Goal: Contribute content: Contribute content

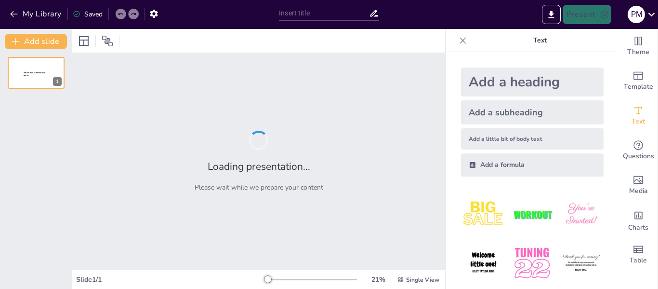
type input "AI-Driven Incident Response: Streamlining SOC Processes from Year 1 to Year 3"
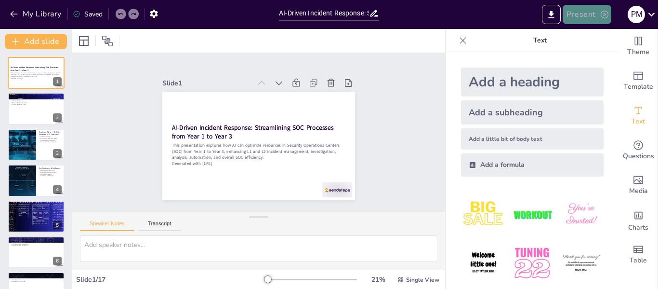
click at [588, 13] on button "Present" at bounding box center [587, 14] width 48 height 19
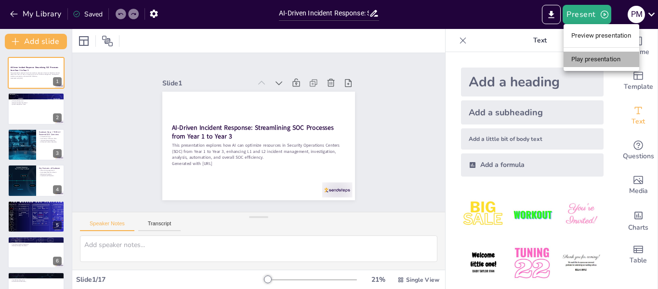
click at [592, 59] on li "Play presentation" at bounding box center [602, 59] width 76 height 15
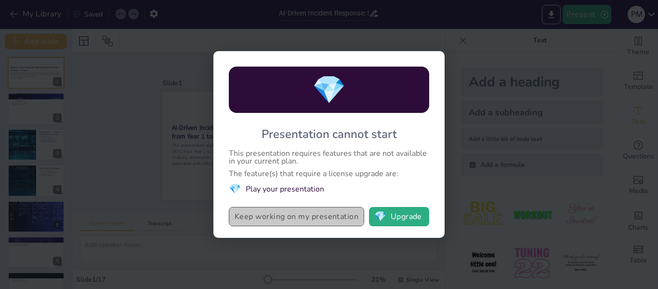
click at [298, 222] on button "Keep working on my presentation" at bounding box center [296, 216] width 135 height 19
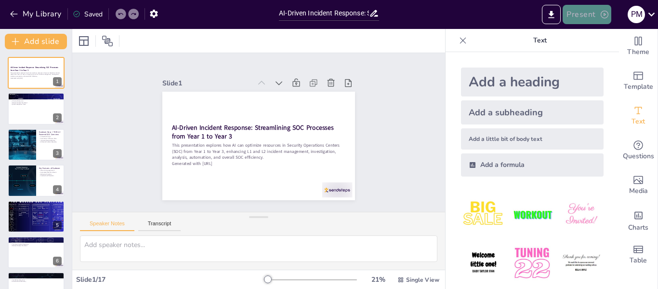
click at [595, 11] on button "Present" at bounding box center [587, 14] width 48 height 19
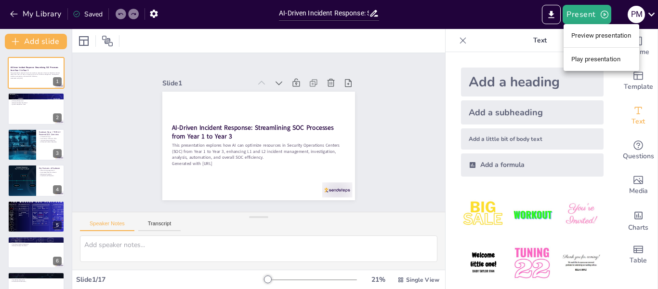
click at [553, 21] on div at bounding box center [329, 144] width 658 height 289
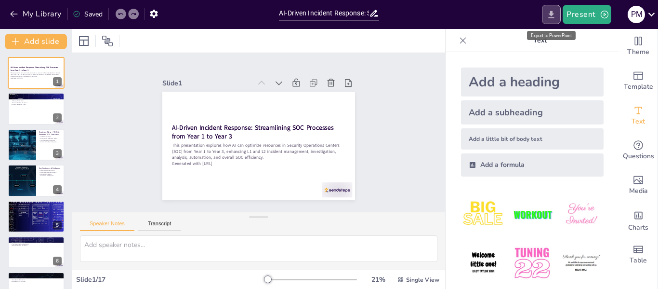
click at [553, 14] on icon "Export to PowerPoint" at bounding box center [552, 14] width 6 height 7
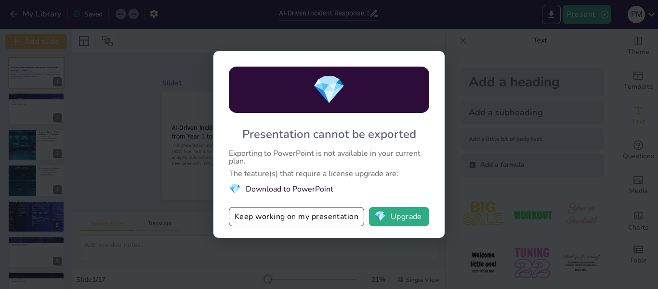
click at [464, 53] on div "💎 Presentation cannot be exported Exporting to PowerPoint is not available in y…" at bounding box center [329, 144] width 658 height 289
click at [319, 214] on button "Keep working on my presentation" at bounding box center [296, 216] width 135 height 19
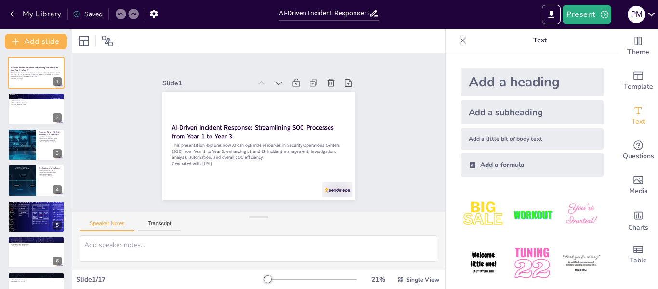
checkbox input "true"
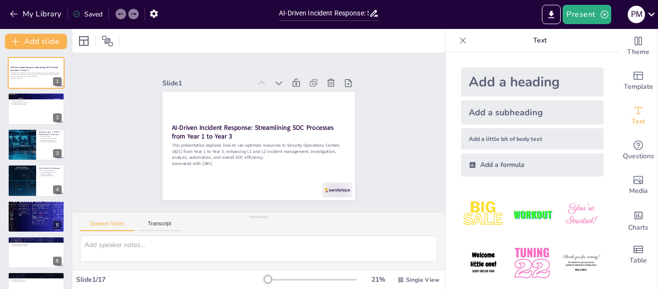
checkbox input "true"
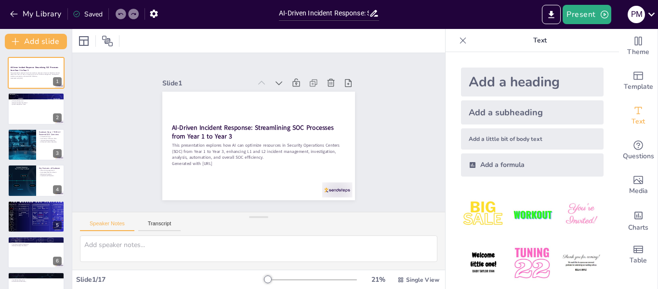
checkbox input "true"
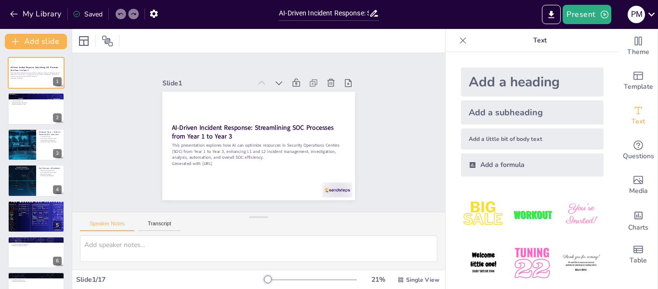
checkbox input "true"
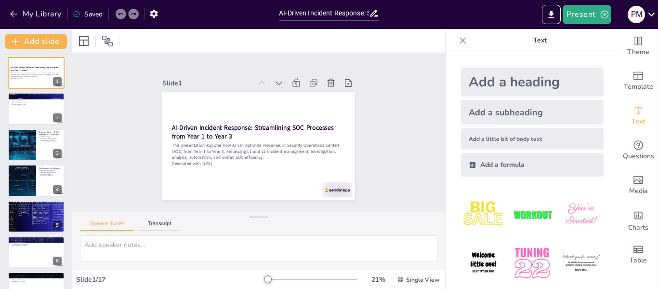
checkbox input "true"
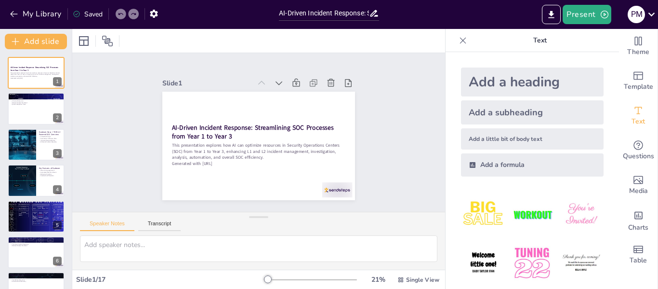
checkbox input "true"
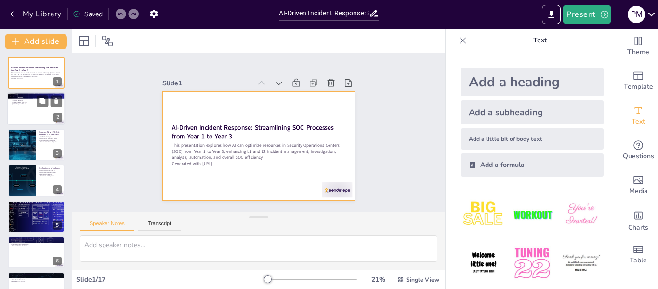
checkbox input "true"
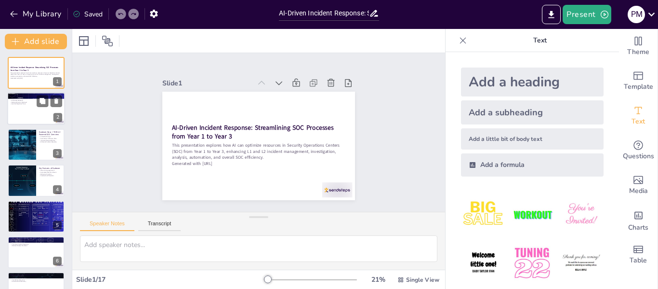
checkbox input "true"
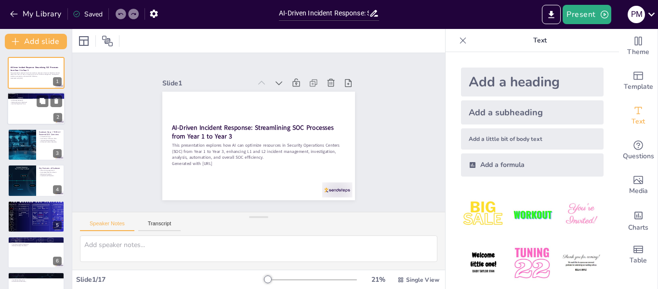
checkbox input "true"
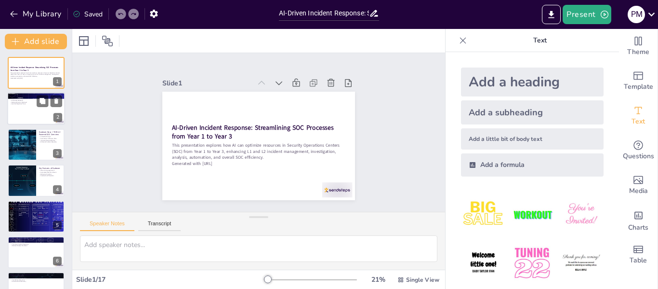
checkbox input "true"
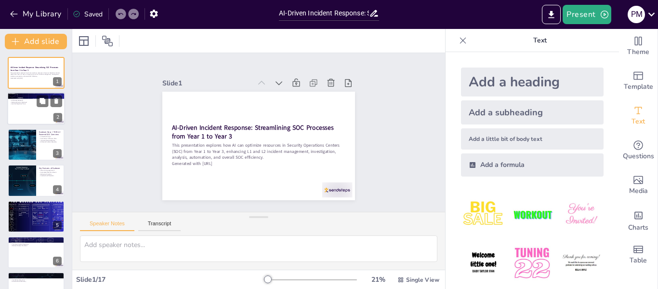
click at [28, 101] on p "Reduced Analyst Workload" at bounding box center [36, 102] width 52 height 2
type textarea "The integration of AI enhances operational efficiency by automating routine tas…"
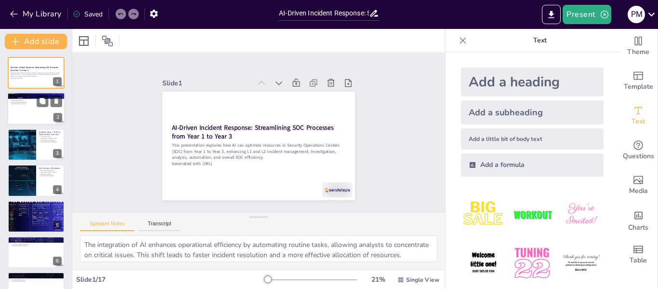
checkbox input "true"
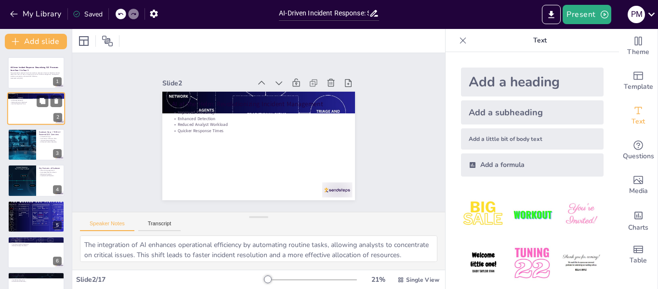
type textarea "The integration of Nova and TDIR creates a cohesive SOC framework that enhances…"
checkbox input "true"
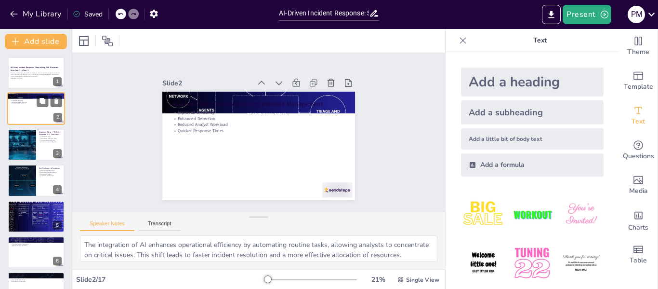
checkbox input "true"
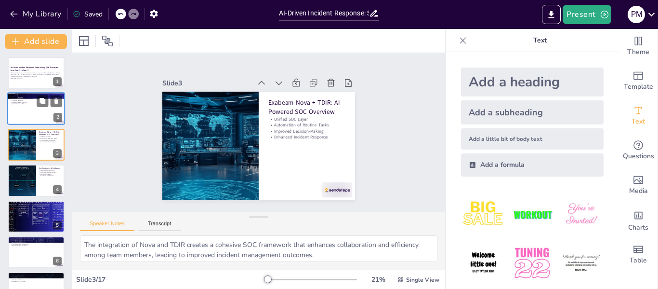
checkbox input "true"
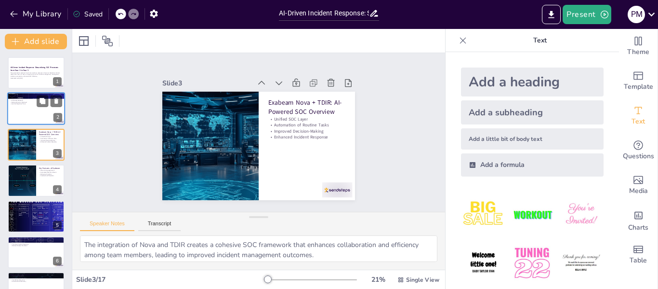
type textarea "The natural language search feature simplifies the querying process for analyst…"
checkbox input "true"
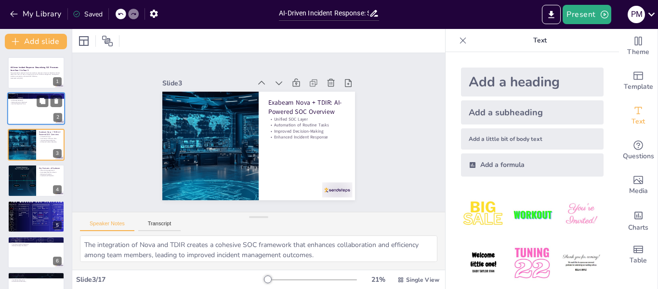
checkbox input "true"
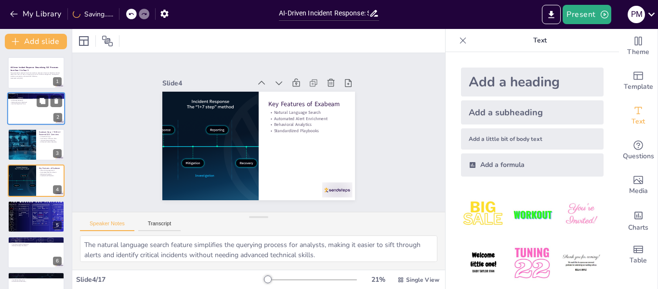
checkbox input "true"
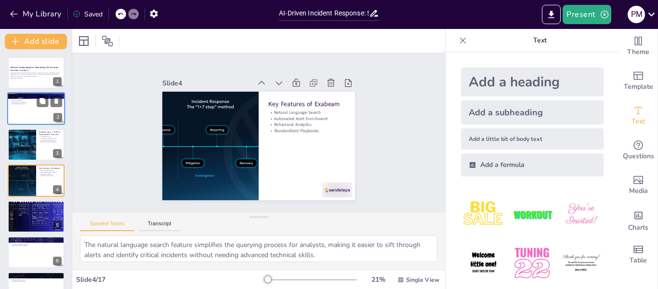
type textarea "Optimizing resources allows organizations to maintain operational effectiveness…"
checkbox input "true"
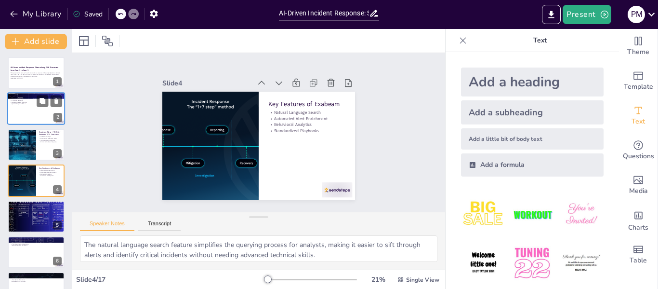
checkbox input "true"
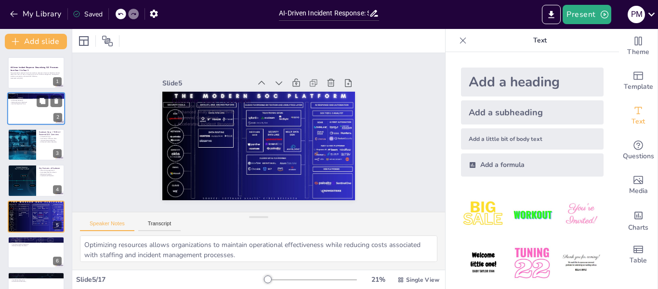
checkbox input "true"
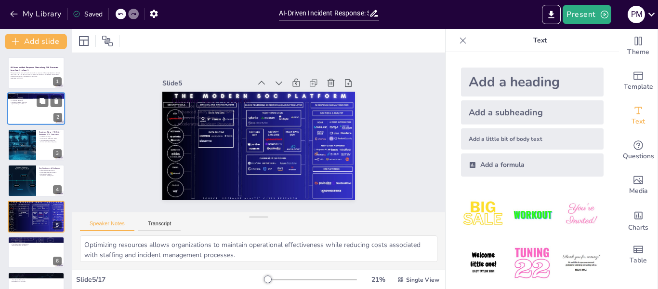
type textarea "Proactive threat management allows organizations to identify and mitigate risks…"
checkbox input "true"
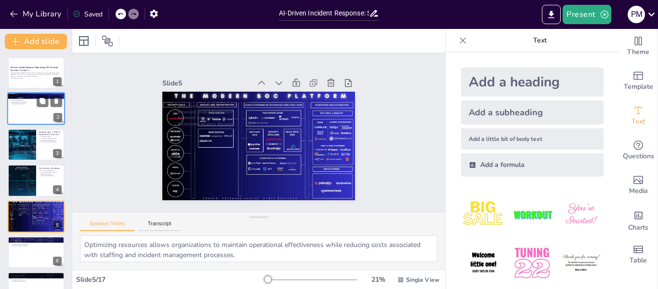
checkbox input "true"
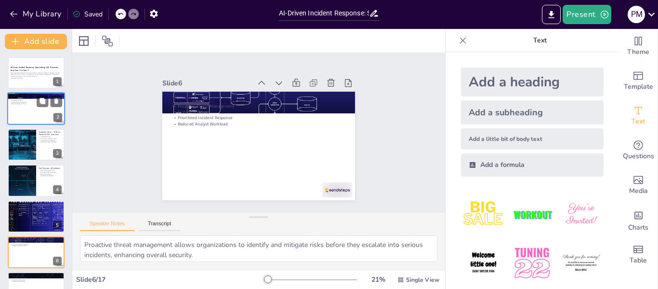
checkbox input "true"
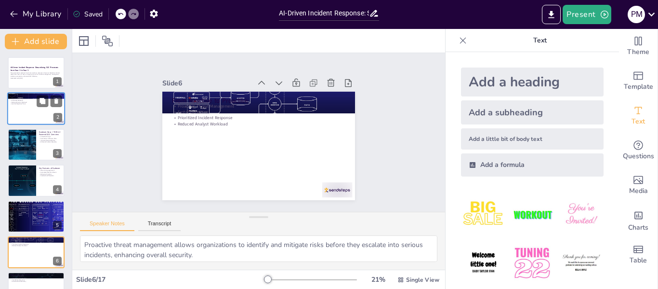
type textarea "Optimizing resources allows organizations to maintain operational effectiveness…"
checkbox input "true"
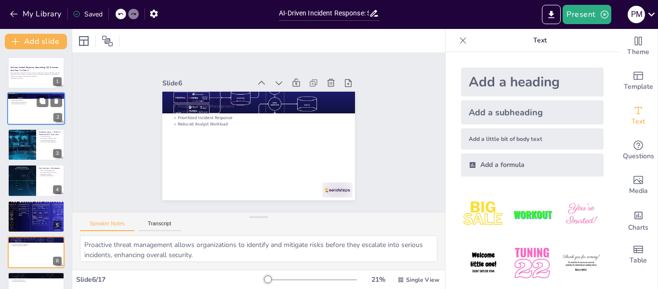
checkbox input "true"
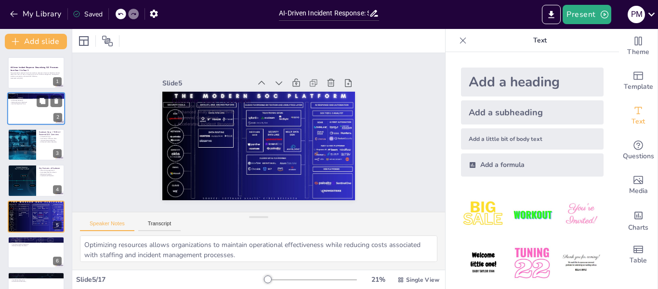
checkbox input "true"
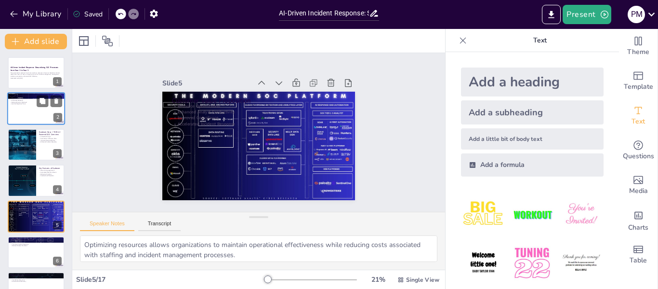
checkbox input "true"
type textarea "Proactive threat management allows organizations to identify and mitigate risks…"
checkbox input "true"
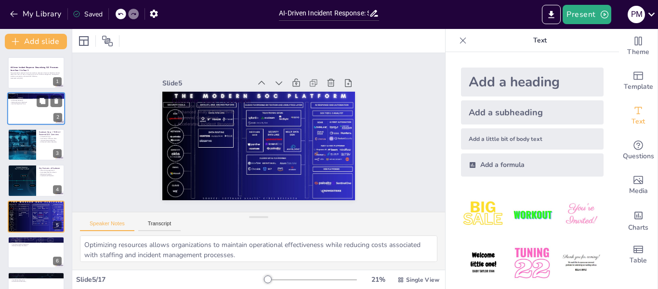
checkbox input "true"
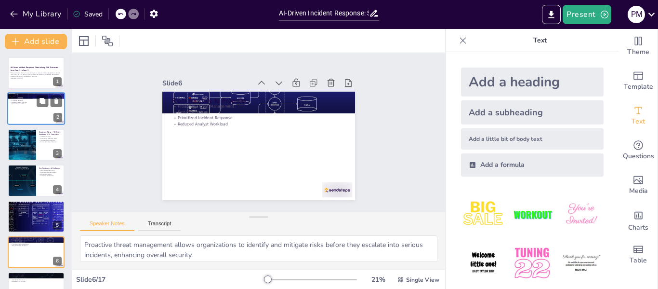
checkbox input "true"
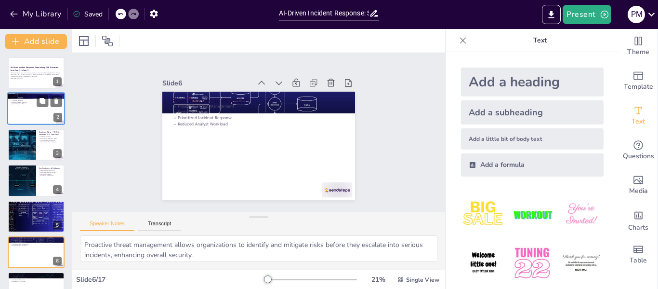
checkbox input "true"
type textarea "Tailored AI strategies ensure that organizations receive solutions that are spe…"
checkbox input "true"
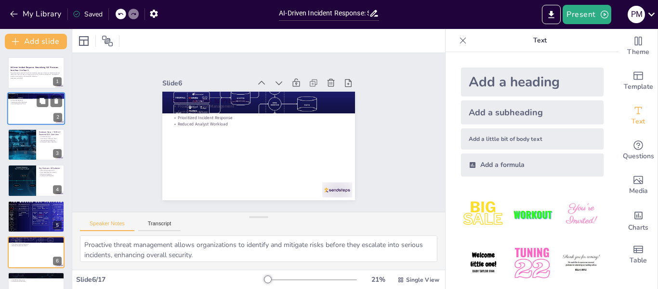
checkbox input "true"
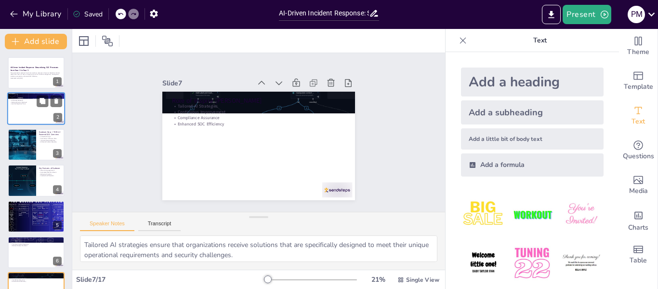
checkbox input "true"
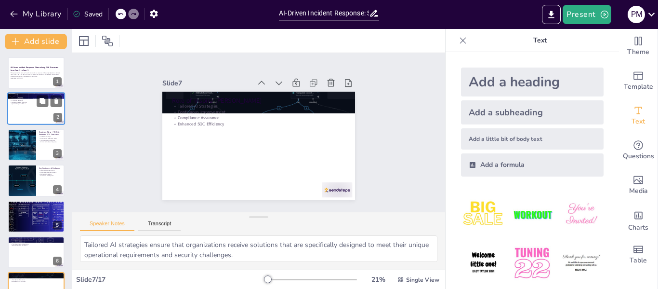
checkbox input "true"
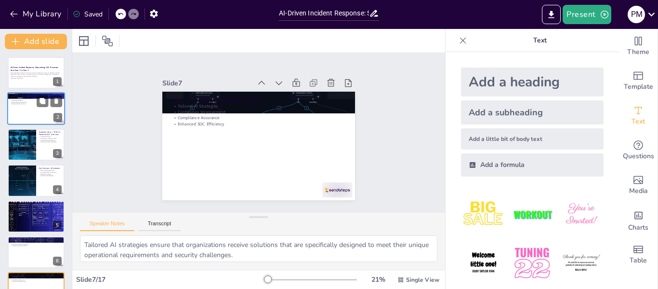
checkbox input "true"
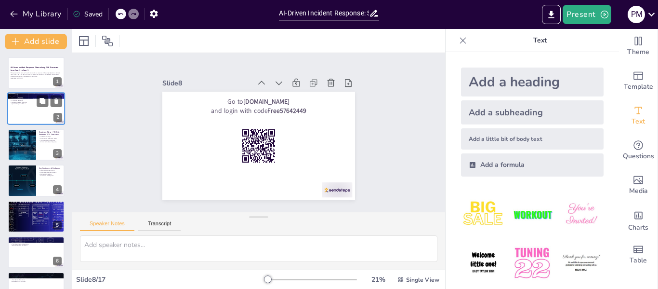
checkbox input "true"
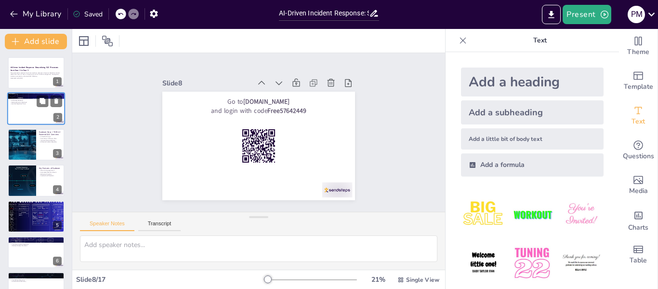
checkbox input "true"
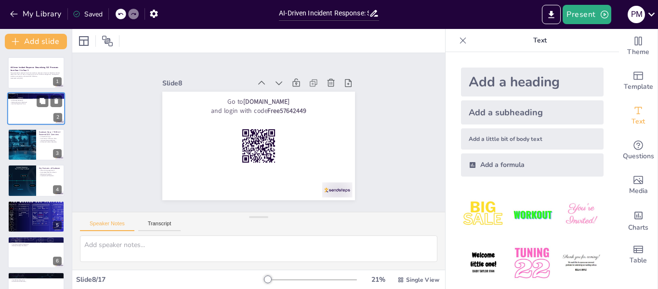
checkbox input "true"
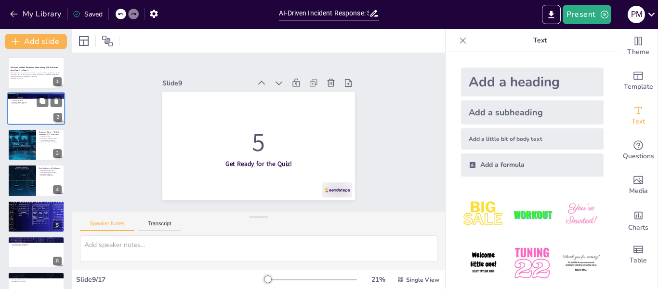
checkbox input "true"
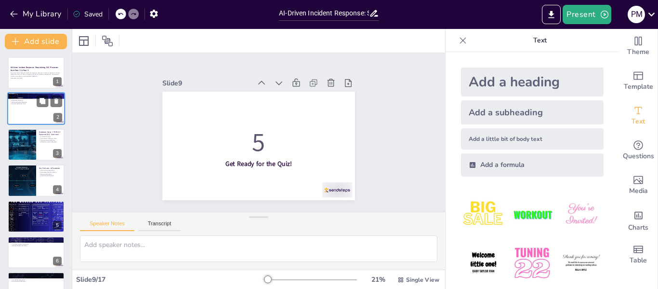
checkbox input "true"
type textarea "The primary benefit of AI in SOC is improved analyst efficiency, as highlighted…"
checkbox input "true"
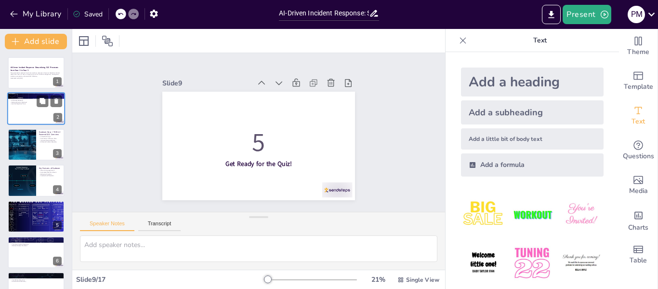
checkbox input "true"
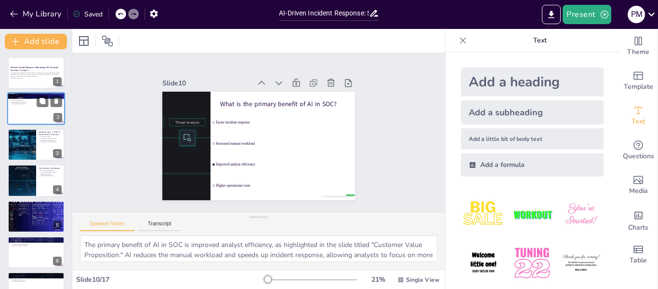
checkbox input "true"
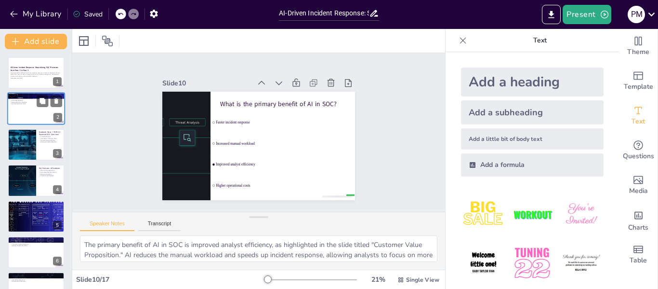
checkbox input "true"
type textarea "Exabeam Nova enhances investigation by providing natural language search capabi…"
checkbox input "true"
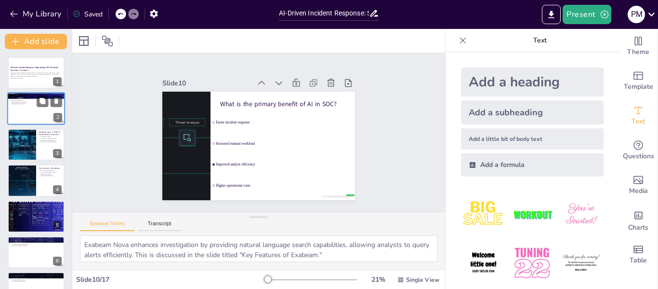
checkbox input "true"
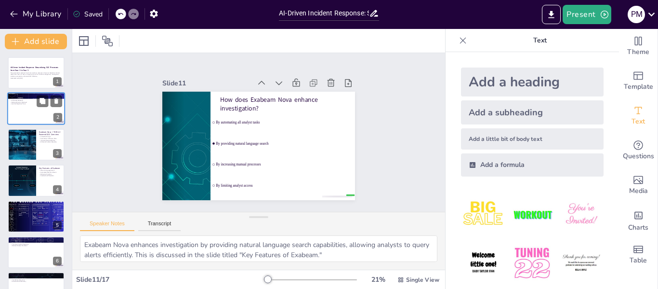
checkbox input "true"
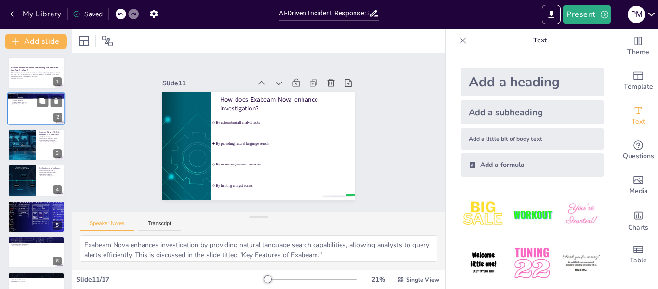
checkbox input "true"
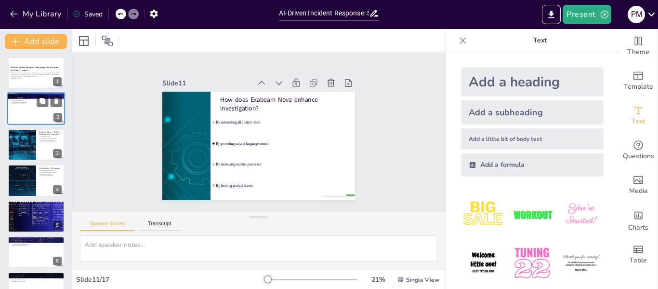
checkbox input "true"
